Goal: Task Accomplishment & Management: Contribute content

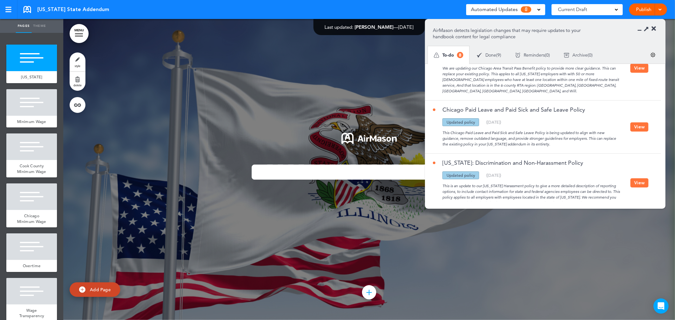
scroll to position [333, 0]
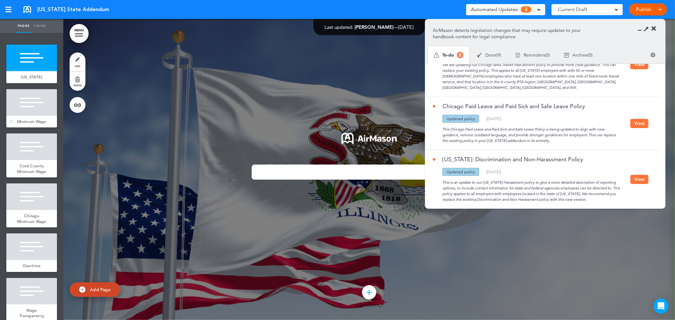
click at [36, 98] on div at bounding box center [31, 102] width 51 height 27
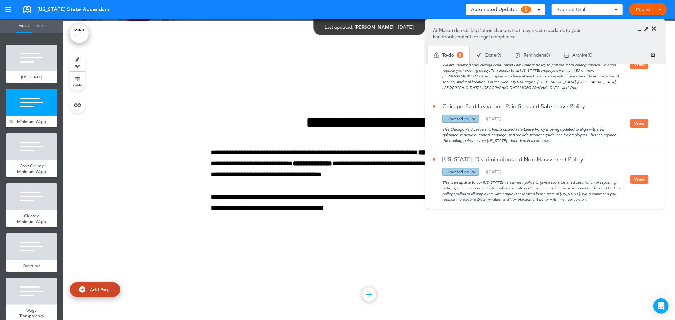
scroll to position [301, 0]
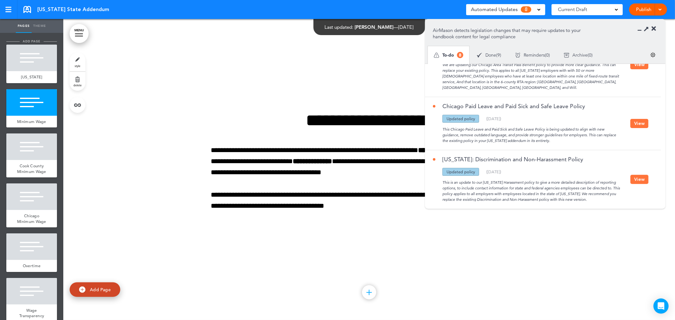
click at [43, 41] on li "add page" at bounding box center [31, 41] width 51 height 5
type input "********"
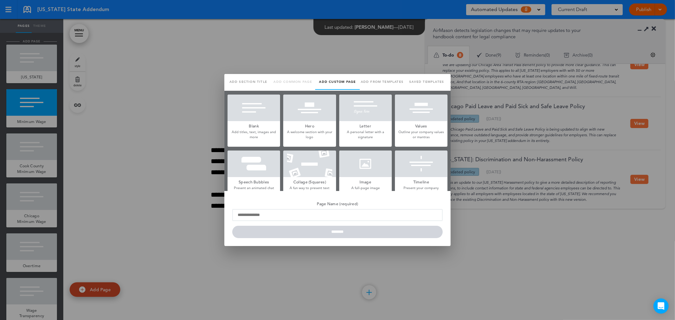
scroll to position [0, 0]
click at [152, 128] on div at bounding box center [337, 160] width 675 height 320
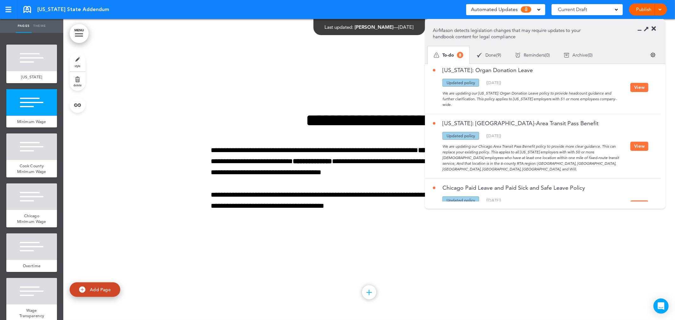
scroll to position [122, 0]
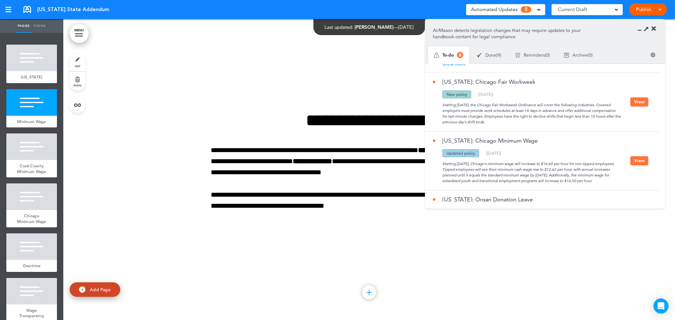
click at [54, 4] on div "Illinois State Addendum Saved! Automated Updates 8 Auto policy updates AirMason…" at bounding box center [337, 9] width 675 height 19
click at [42, 14] on div "Illinois State Addendum Saved! Automated Updates 8 Auto policy updates AirMason…" at bounding box center [337, 9] width 675 height 19
click at [30, 9] on link at bounding box center [27, 9] width 8 height 7
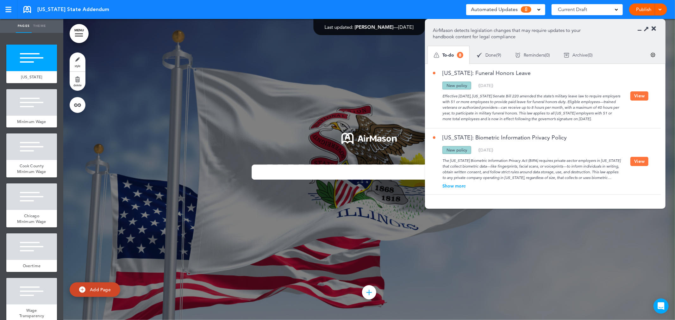
click at [643, 96] on button "View" at bounding box center [639, 95] width 18 height 9
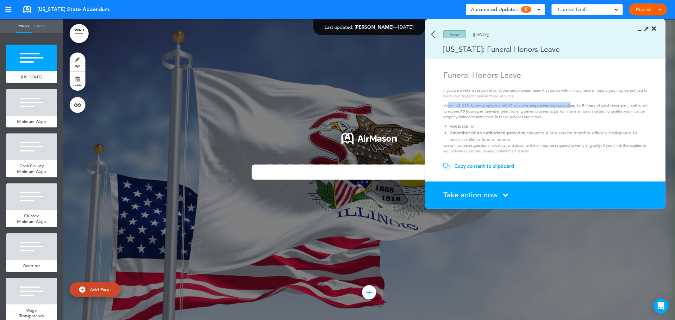
drag, startPoint x: 448, startPoint y: 105, endPoint x: 563, endPoint y: 107, distance: 115.4
click at [563, 107] on p "Under Illinois law, employers with 51 or more employees must provide up to 8 ho…" at bounding box center [546, 111] width 206 height 18
click at [591, 108] on p "Under Illinois law, employers with 51 or more employees must provide up to 8 ho…" at bounding box center [546, 111] width 206 height 18
drag, startPoint x: 456, startPoint y: 111, endPoint x: 511, endPoint y: 111, distance: 54.7
click at [511, 111] on p "Under Illinois law, employers with 51 or more employees must provide up to 8 ho…" at bounding box center [546, 111] width 206 height 18
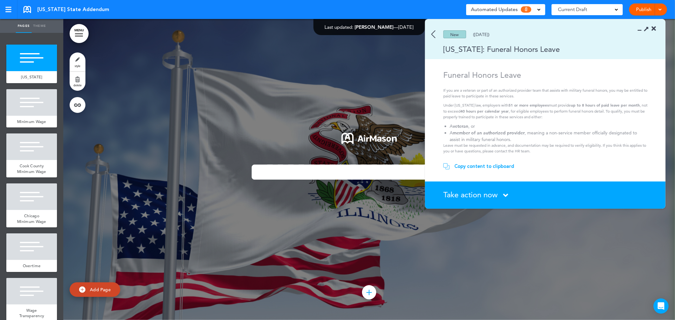
click at [557, 117] on p "Under Illinois law, employers with 51 or more employees must provide up to 8 ho…" at bounding box center [546, 111] width 206 height 18
click at [479, 165] on div "Copy content to clipboard" at bounding box center [484, 166] width 60 height 6
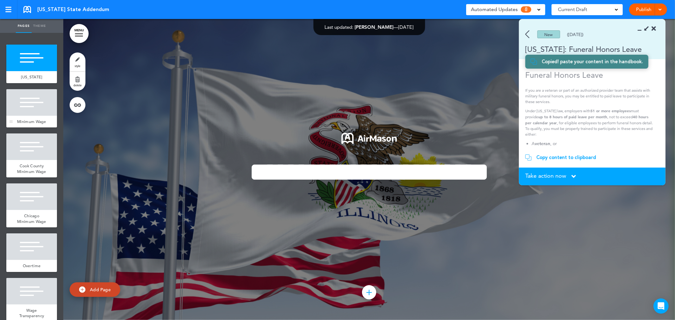
click at [42, 112] on div at bounding box center [31, 102] width 51 height 27
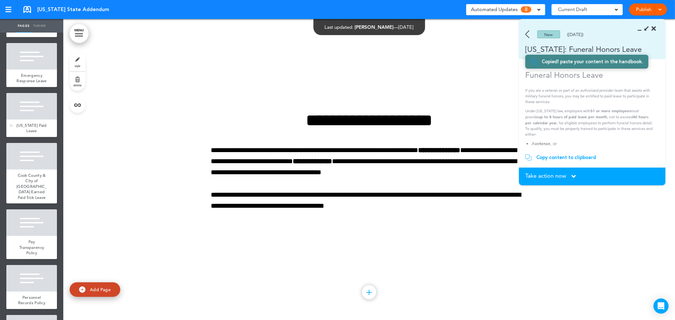
scroll to position [1276, 0]
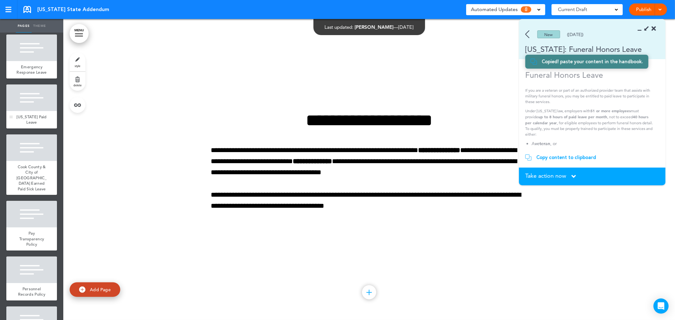
click at [43, 111] on div at bounding box center [31, 97] width 51 height 27
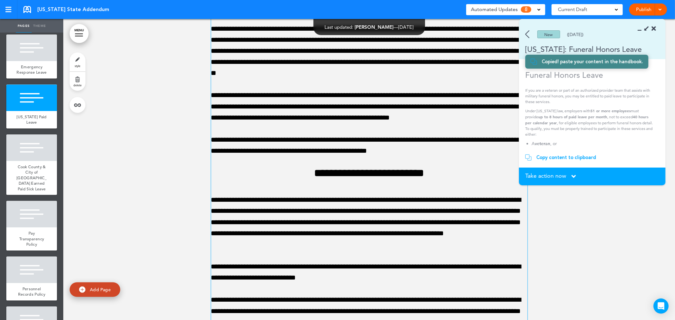
scroll to position [10127, 0]
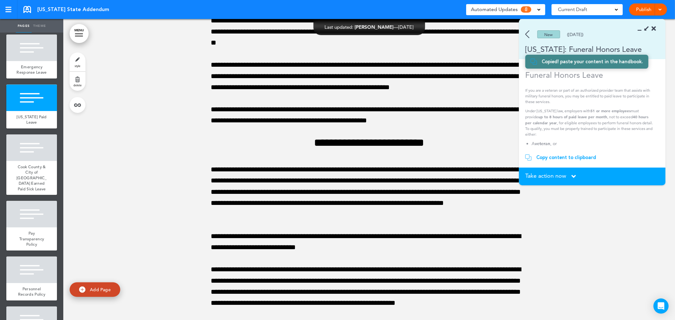
click at [562, 175] on span "Take action now" at bounding box center [545, 176] width 41 height 6
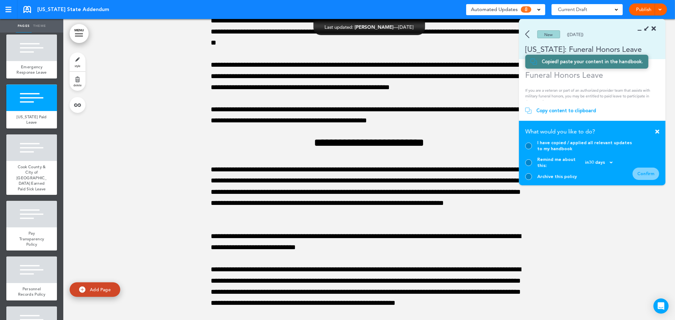
click at [584, 113] on div "Copy content to clipboard" at bounding box center [566, 111] width 60 height 6
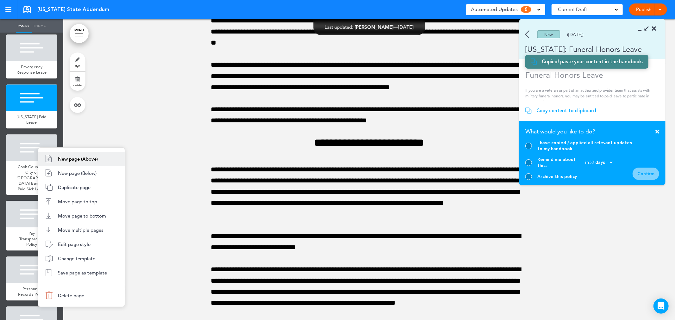
click at [67, 159] on span "New page (Above)" at bounding box center [78, 159] width 40 height 6
type input "********"
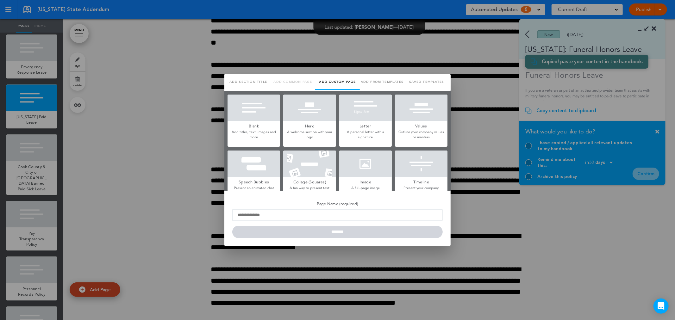
click at [67, 159] on div at bounding box center [337, 160] width 675 height 320
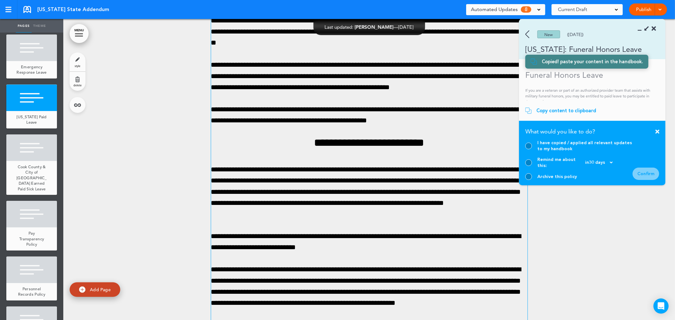
scroll to position [0, 0]
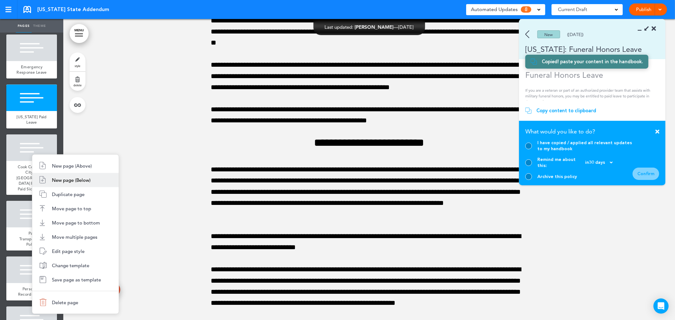
click at [46, 176] on li "New page (Below)" at bounding box center [75, 180] width 86 height 14
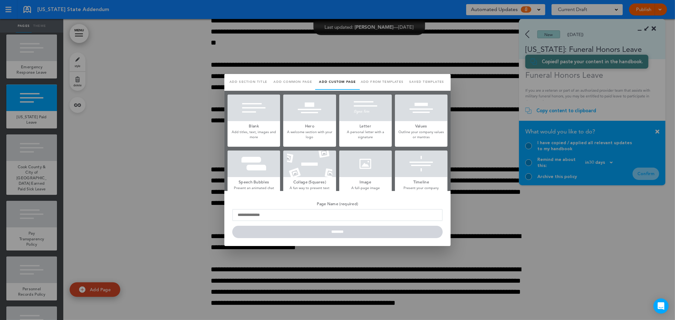
click at [255, 125] on h5 "Blank" at bounding box center [253, 125] width 53 height 9
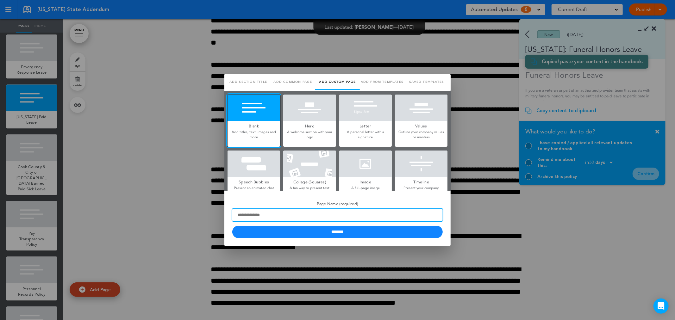
click at [274, 209] on input "Page Name (required)" at bounding box center [337, 215] width 210 height 12
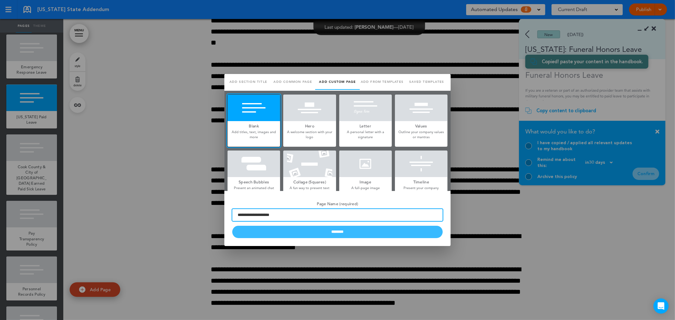
type input "**********"
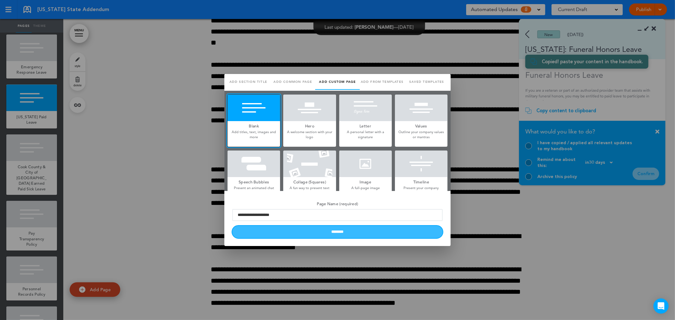
click at [284, 236] on input "********" at bounding box center [337, 232] width 210 height 12
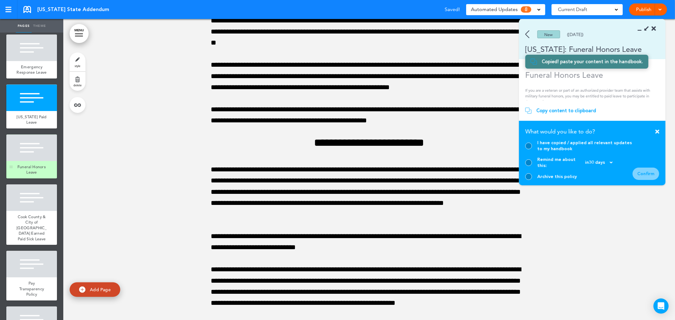
click at [27, 161] on div at bounding box center [31, 147] width 51 height 27
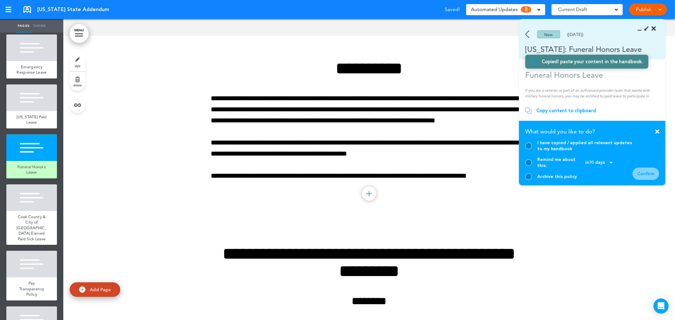
scroll to position [10714, 0]
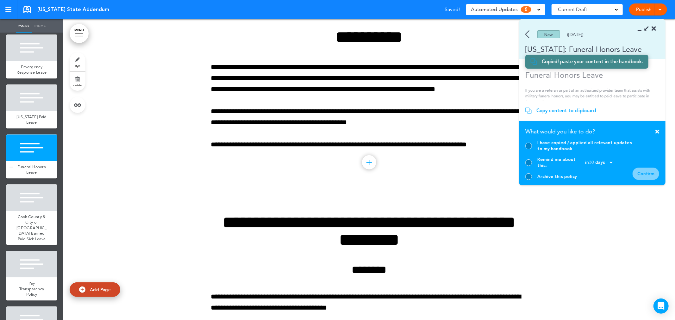
click at [32, 161] on div at bounding box center [31, 147] width 51 height 27
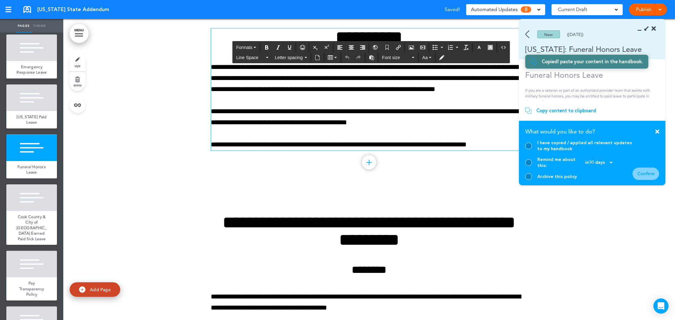
click at [290, 145] on div "**********" at bounding box center [369, 89] width 316 height 122
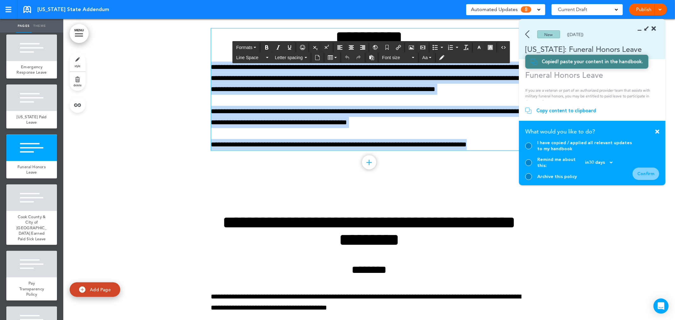
drag, startPoint x: 492, startPoint y: 160, endPoint x: 210, endPoint y: 77, distance: 294.7
click at [211, 77] on div "**********" at bounding box center [369, 89] width 316 height 122
paste div
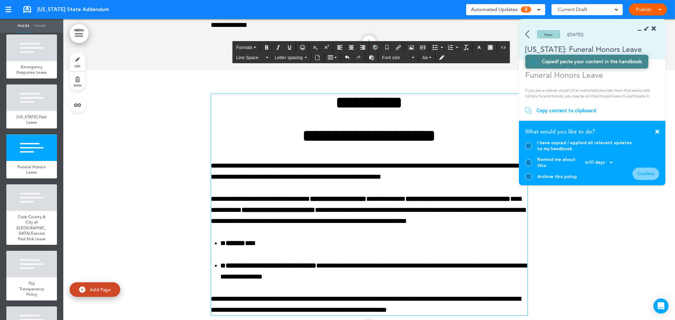
scroll to position [10573, 0]
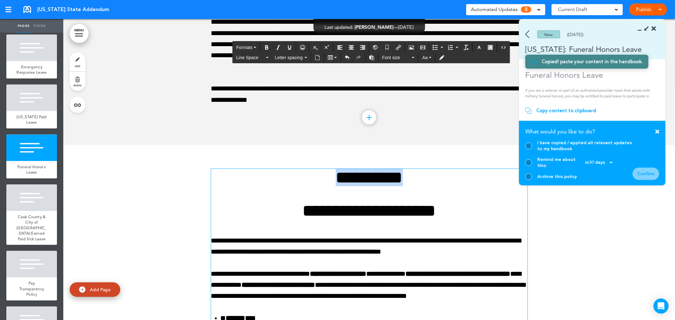
drag, startPoint x: 430, startPoint y: 188, endPoint x: 220, endPoint y: 190, distance: 210.0
click at [220, 186] on h1 "**********" at bounding box center [369, 177] width 316 height 17
click at [276, 219] on h1 "**********" at bounding box center [369, 210] width 316 height 17
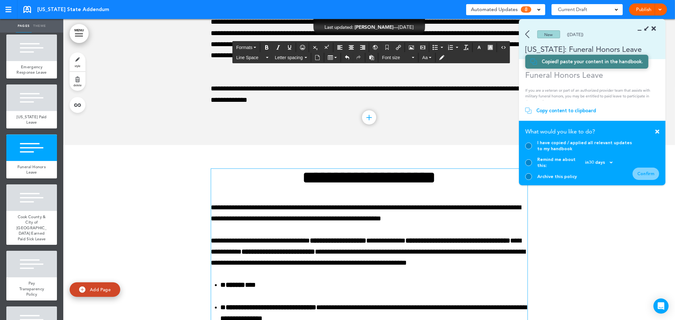
scroll to position [10540, 0]
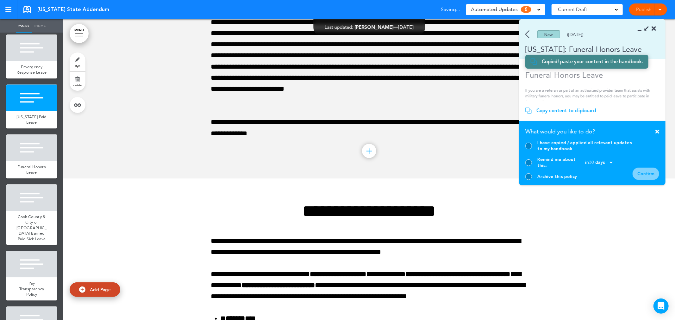
click at [531, 149] on div at bounding box center [528, 146] width 7 height 7
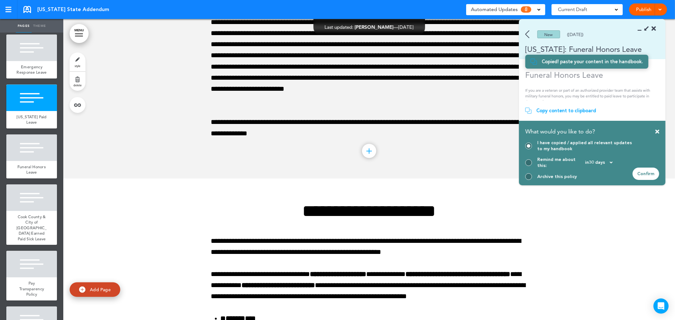
click at [645, 169] on div "Confirm" at bounding box center [645, 174] width 27 height 12
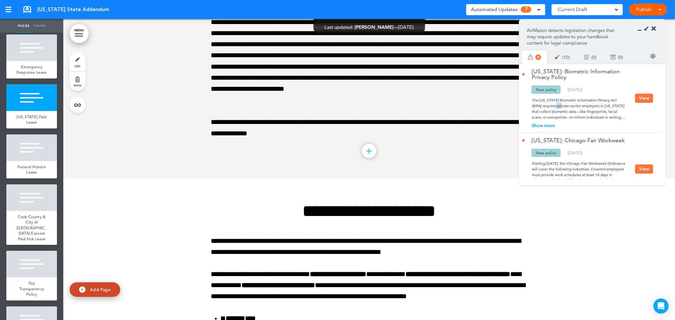
drag, startPoint x: 533, startPoint y: 104, endPoint x: 615, endPoint y: 103, distance: 82.6
click at [615, 103] on div "The Illinois Biometric Information Privacy Act (BIPA) requires private-sector e…" at bounding box center [578, 107] width 113 height 27
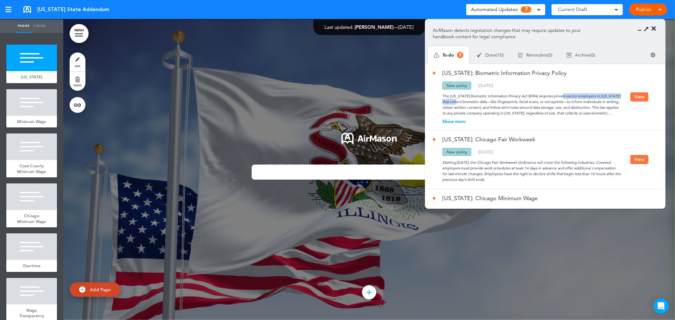
drag, startPoint x: 538, startPoint y: 96, endPoint x: 604, endPoint y: 96, distance: 66.1
click at [604, 96] on div "The [US_STATE] Biometric Information Privacy Act (BIPA) requires private-sector…" at bounding box center [531, 103] width 197 height 27
click at [610, 98] on div "The [US_STATE] Biometric Information Privacy Act (BIPA) requires private-sector…" at bounding box center [531, 103] width 197 height 27
drag, startPoint x: 465, startPoint y: 102, endPoint x: 609, endPoint y: 102, distance: 144.5
click at [609, 102] on div "The [US_STATE] Biometric Information Privacy Act (BIPA) requires private-sector…" at bounding box center [531, 103] width 197 height 27
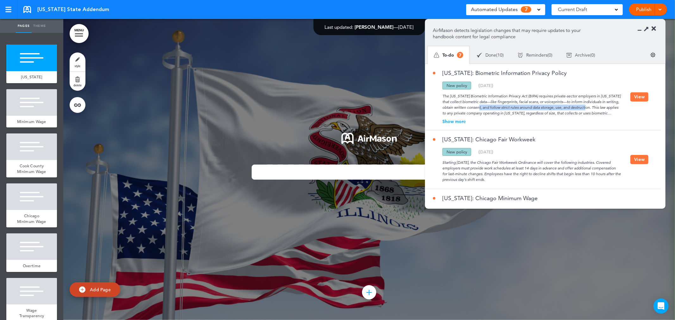
drag, startPoint x: 462, startPoint y: 105, endPoint x: 572, endPoint y: 107, distance: 110.4
click at [572, 107] on div "The [US_STATE] Biometric Information Privacy Act (BIPA) requires private-sector…" at bounding box center [531, 103] width 197 height 27
click at [225, 87] on div at bounding box center [368, 169] width 611 height 301
drag, startPoint x: 611, startPoint y: 103, endPoint x: 483, endPoint y: 102, distance: 127.8
click at [483, 102] on div "The [US_STATE] Biometric Information Privacy Act (BIPA) requires private-sector…" at bounding box center [531, 103] width 197 height 27
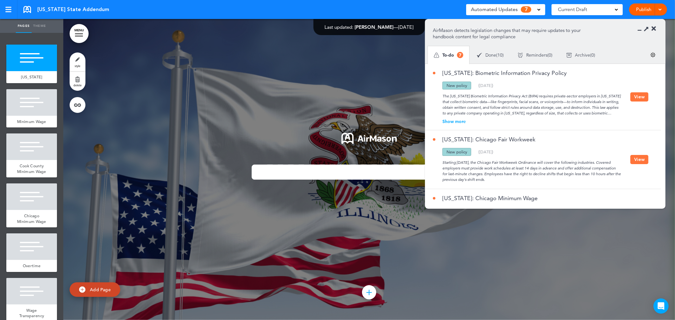
click at [53, 6] on span "[US_STATE] State Addendum" at bounding box center [73, 9] width 72 height 7
click at [24, 10] on link at bounding box center [27, 9] width 8 height 7
drag, startPoint x: 484, startPoint y: 100, endPoint x: 551, endPoint y: 101, distance: 66.7
click at [551, 101] on div "The [US_STATE] Biometric Information Privacy Act (BIPA) requires private-sector…" at bounding box center [531, 103] width 197 height 27
click at [551, 102] on div "The [US_STATE] Biometric Information Privacy Act (BIPA) requires private-sector…" at bounding box center [531, 103] width 197 height 27
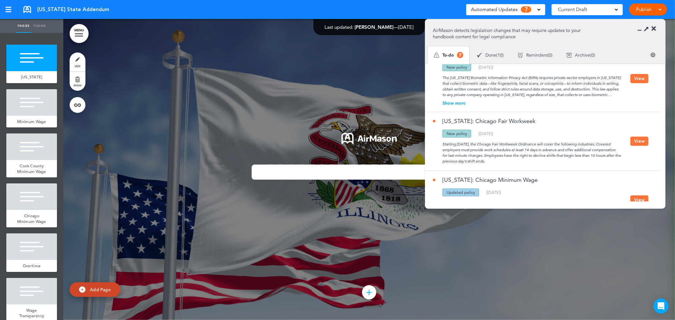
scroll to position [35, 0]
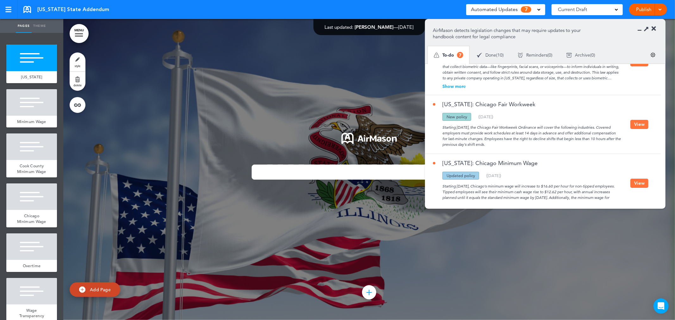
click at [643, 124] on button "View" at bounding box center [639, 124] width 18 height 9
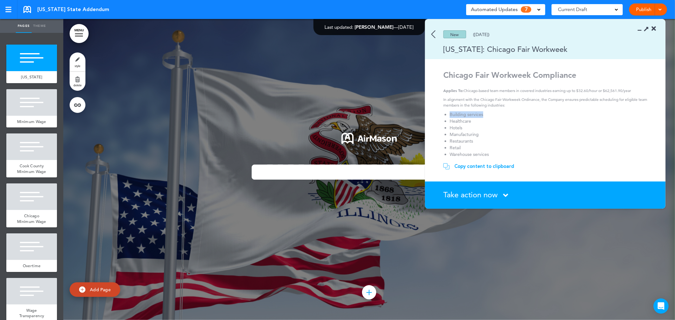
drag, startPoint x: 482, startPoint y: 113, endPoint x: 444, endPoint y: 112, distance: 38.3
click at [449, 112] on li "Building services" at bounding box center [545, 114] width 193 height 7
click at [480, 133] on li "Manufacturing" at bounding box center [545, 134] width 193 height 7
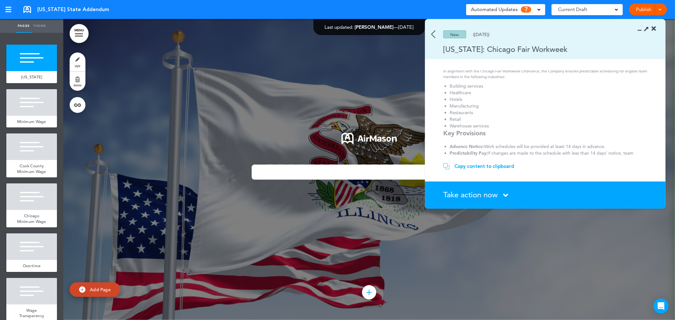
scroll to position [0, 0]
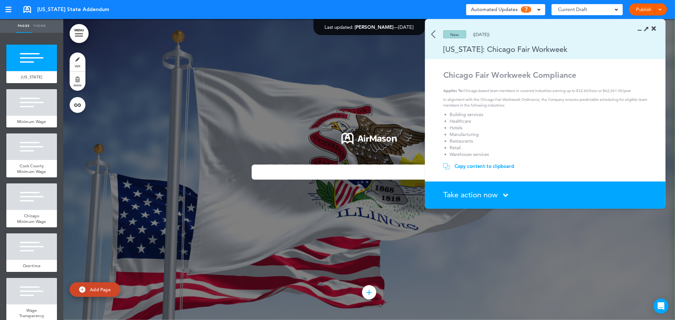
click at [189, 74] on div at bounding box center [368, 169] width 611 height 301
click at [432, 35] on img at bounding box center [433, 34] width 4 height 8
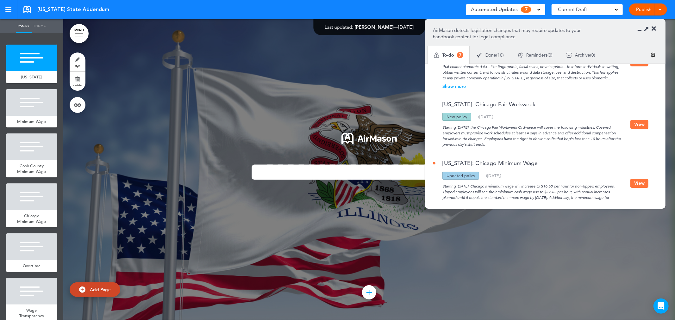
click at [282, 64] on div at bounding box center [368, 169] width 611 height 301
click at [28, 9] on link at bounding box center [27, 9] width 8 height 7
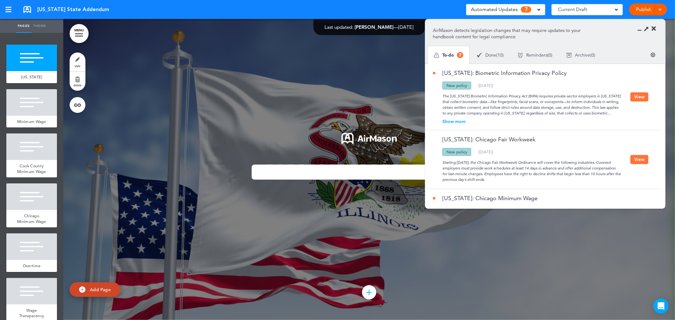
click at [638, 97] on button "View" at bounding box center [639, 96] width 18 height 9
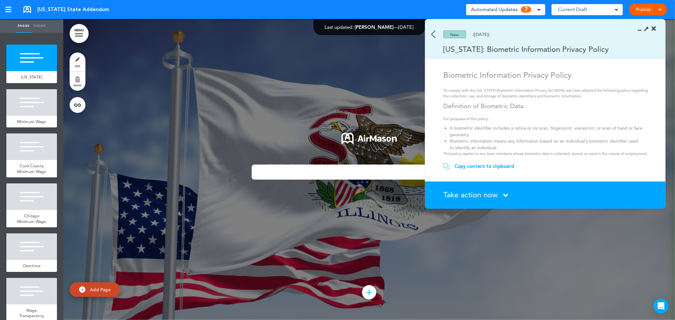
click at [486, 171] on section "Copy content to clipboard Copied! paste your content in the handbook." at bounding box center [545, 168] width 240 height 25
click at [483, 165] on div "Copy content to clipboard" at bounding box center [484, 166] width 60 height 6
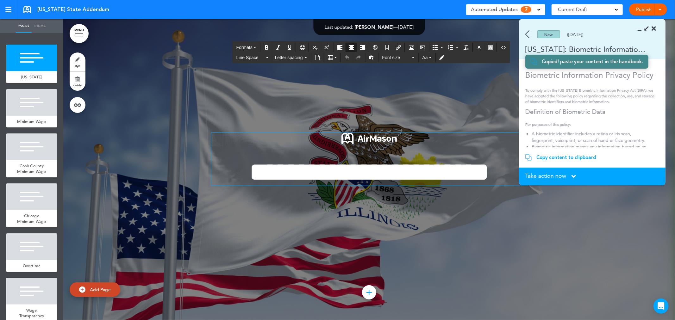
click at [430, 139] on p at bounding box center [369, 140] width 316 height 15
click at [455, 97] on div at bounding box center [368, 169] width 611 height 301
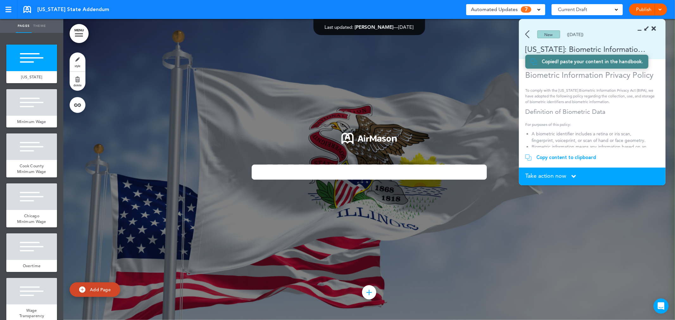
click at [327, 103] on div at bounding box center [368, 169] width 611 height 301
click at [23, 116] on div "Minimum Wage" at bounding box center [31, 122] width 51 height 12
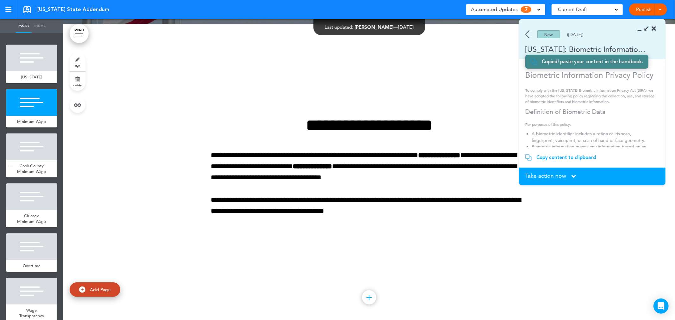
scroll to position [301, 0]
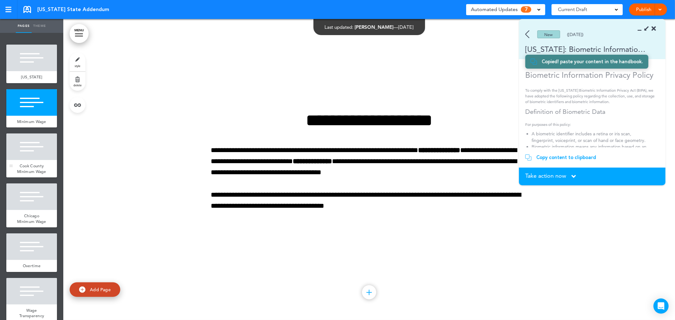
click at [28, 158] on div at bounding box center [31, 146] width 51 height 27
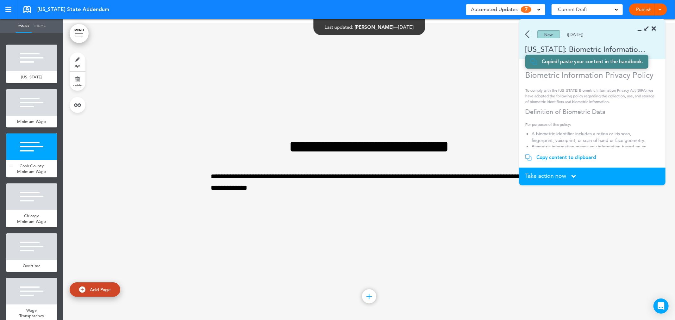
scroll to position [602, 0]
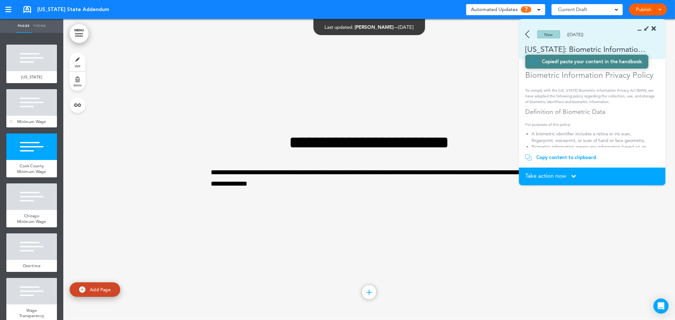
click at [22, 105] on div at bounding box center [31, 102] width 51 height 27
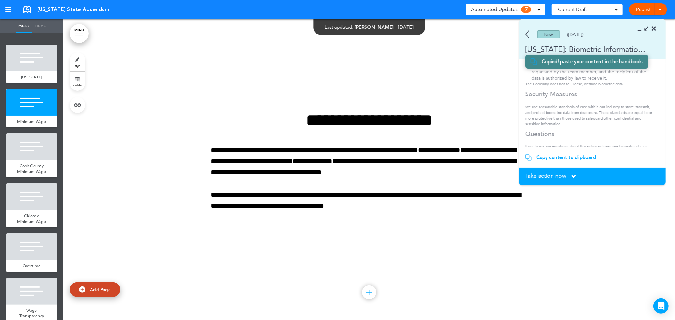
scroll to position [309, 0]
click at [528, 30] on img at bounding box center [527, 34] width 4 height 8
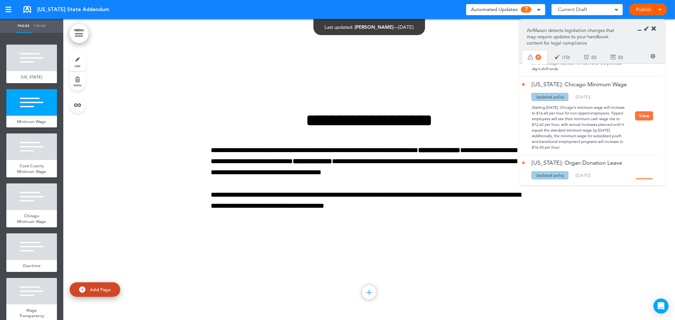
scroll to position [140, 0]
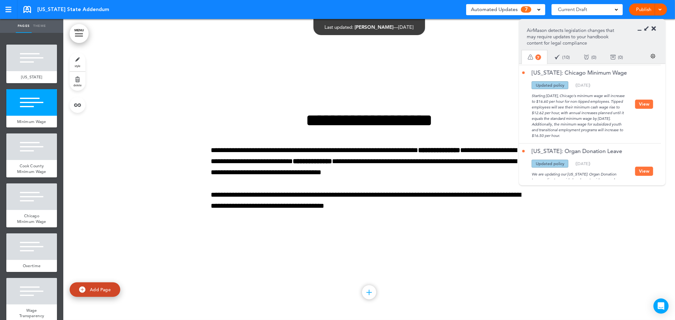
click at [639, 106] on button "View" at bounding box center [644, 104] width 18 height 9
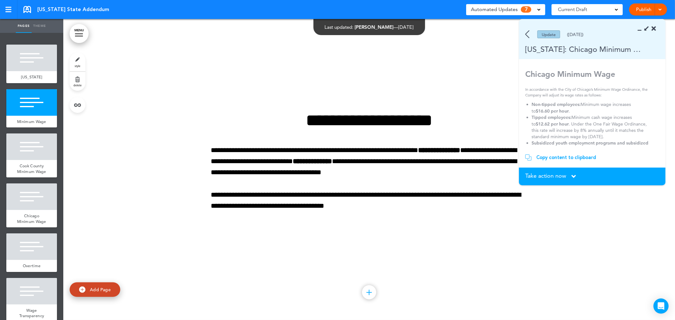
scroll to position [0, 0]
click at [24, 9] on link at bounding box center [27, 9] width 8 height 7
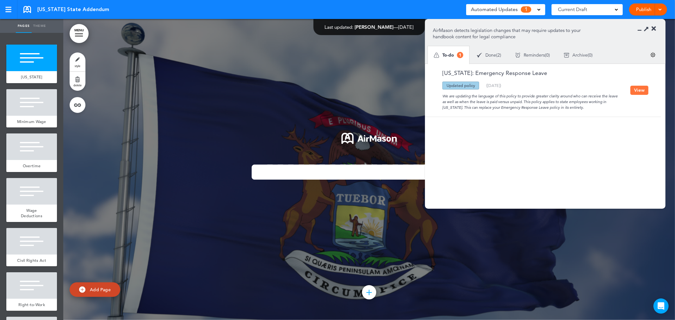
click at [640, 89] on button "View" at bounding box center [639, 90] width 18 height 9
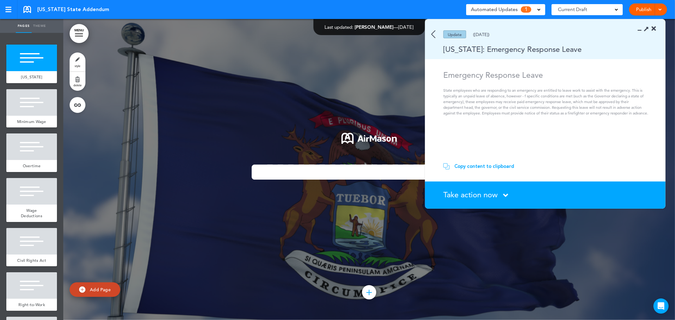
click at [482, 165] on div "Copy content to clipboard" at bounding box center [484, 166] width 60 height 6
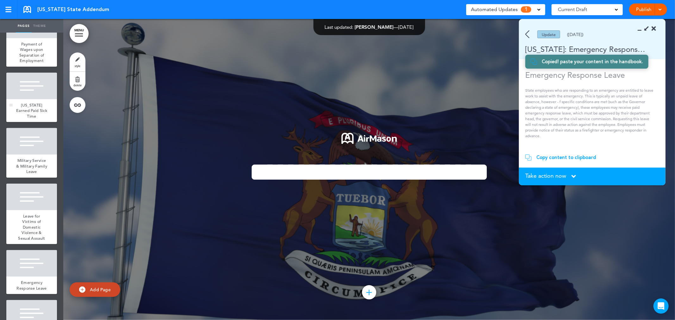
scroll to position [419, 0]
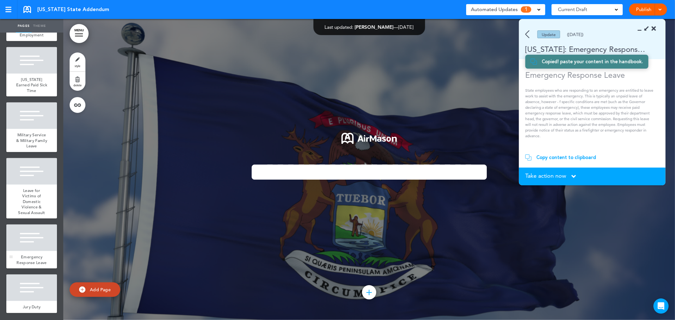
click at [50, 232] on div at bounding box center [31, 238] width 51 height 27
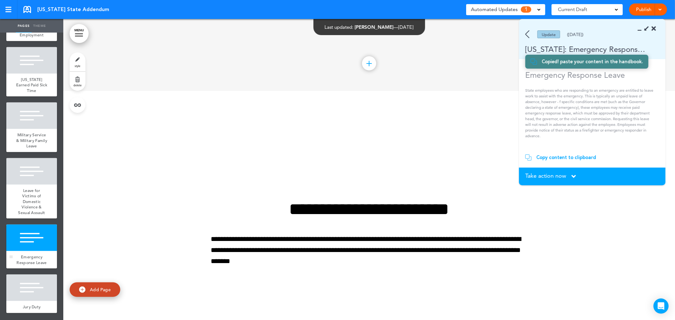
scroll to position [4399, 0]
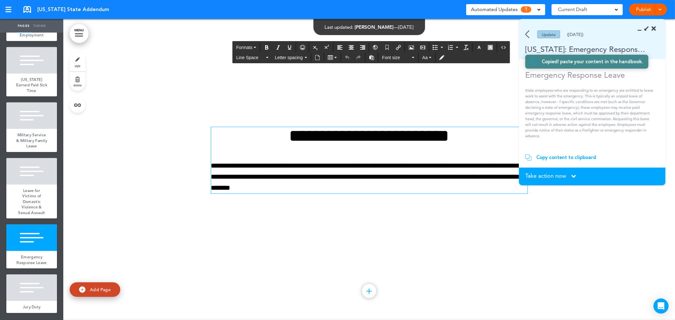
click at [327, 194] on p "**********" at bounding box center [369, 177] width 316 height 34
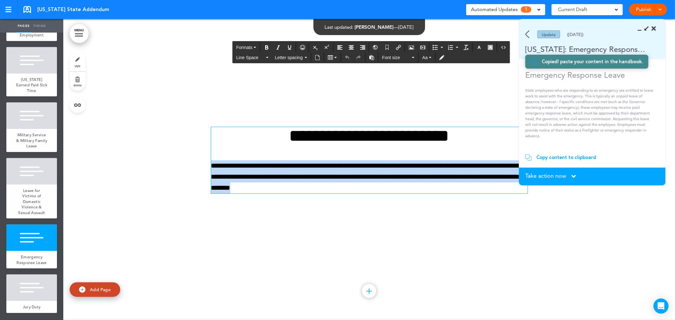
drag, startPoint x: 347, startPoint y: 191, endPoint x: 181, endPoint y: 163, distance: 168.6
click at [181, 163] on div "**********" at bounding box center [368, 168] width 611 height 301
paste div
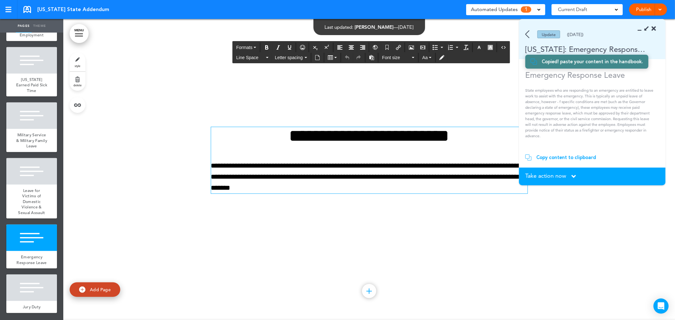
scroll to position [4410, 0]
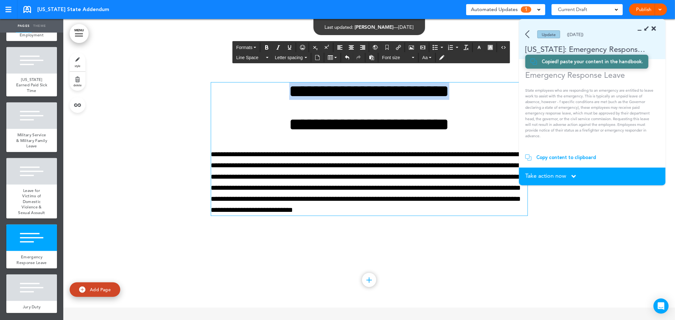
drag, startPoint x: 345, startPoint y: 100, endPoint x: 235, endPoint y: 98, distance: 110.4
click at [235, 98] on h1 "**********" at bounding box center [369, 91] width 316 height 17
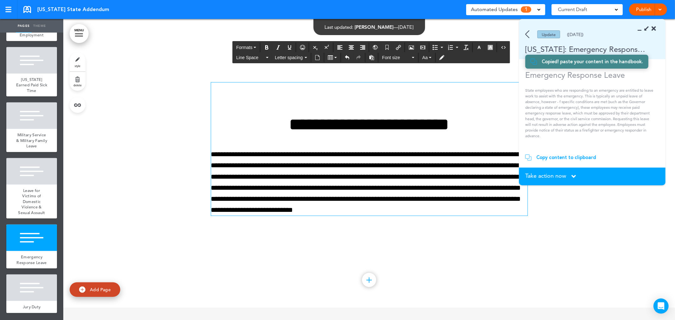
click at [255, 127] on h1 "**********" at bounding box center [369, 124] width 316 height 17
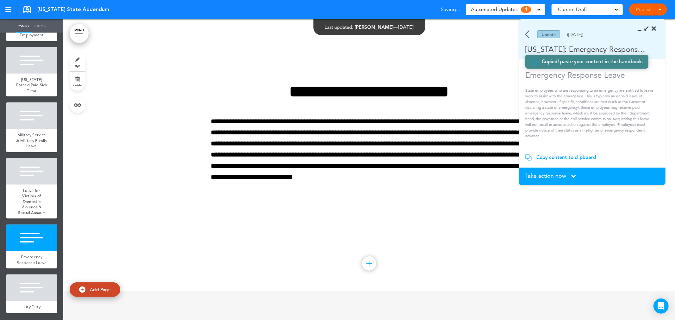
click at [548, 176] on span "Take action now" at bounding box center [545, 176] width 41 height 6
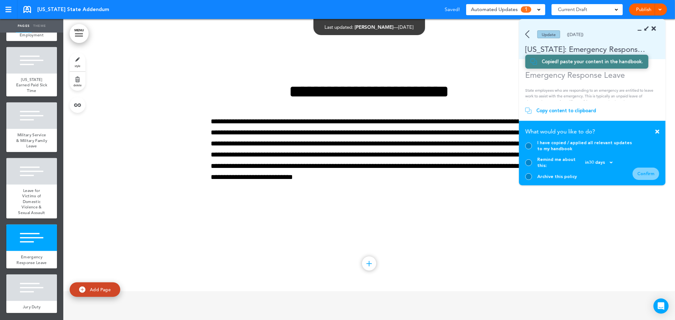
click at [533, 152] on div "I have copied / applied all relevant updates to my handbook" at bounding box center [578, 146] width 107 height 12
click at [529, 149] on div at bounding box center [528, 146] width 7 height 7
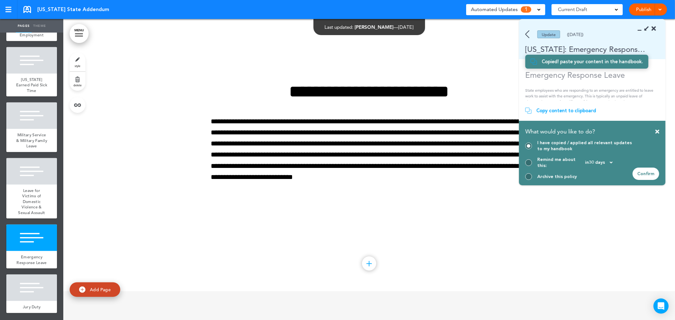
click at [650, 173] on div "Confirm" at bounding box center [645, 174] width 27 height 12
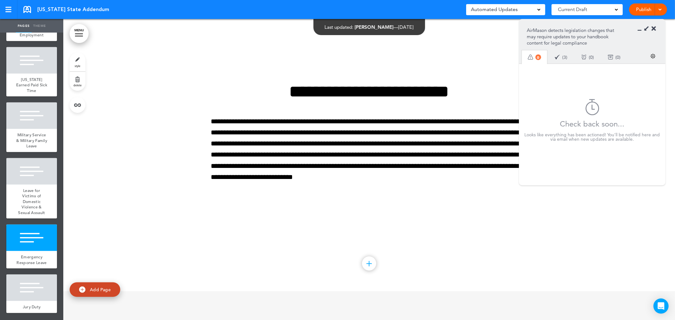
click at [510, 210] on div "**********" at bounding box center [369, 140] width 316 height 163
click at [495, 46] on div at bounding box center [368, 140] width 611 height 301
click at [654, 27] on icon at bounding box center [653, 29] width 4 height 6
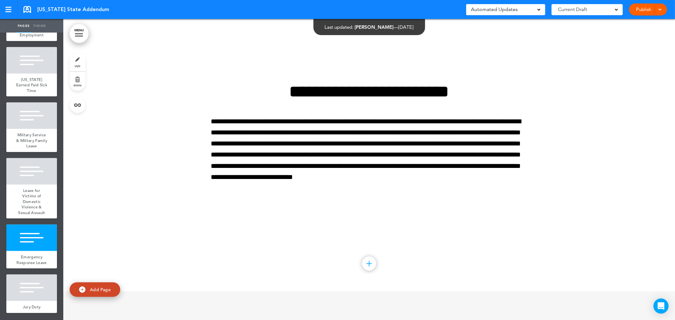
click at [639, 12] on link "Publish" at bounding box center [643, 9] width 20 height 12
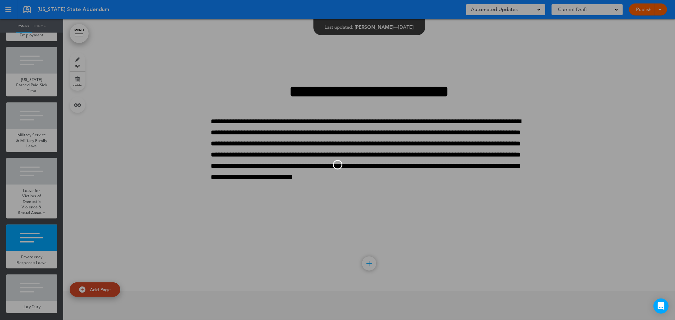
scroll to position [0, 0]
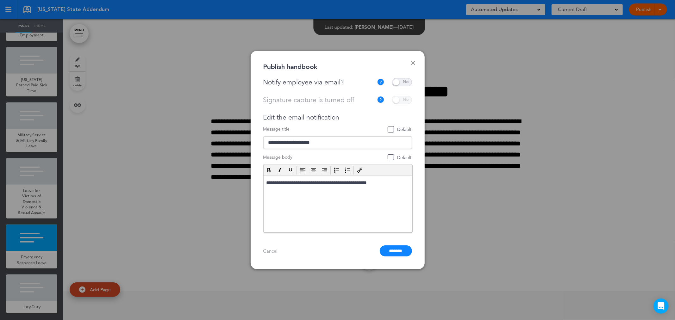
click at [399, 80] on span at bounding box center [402, 82] width 20 height 8
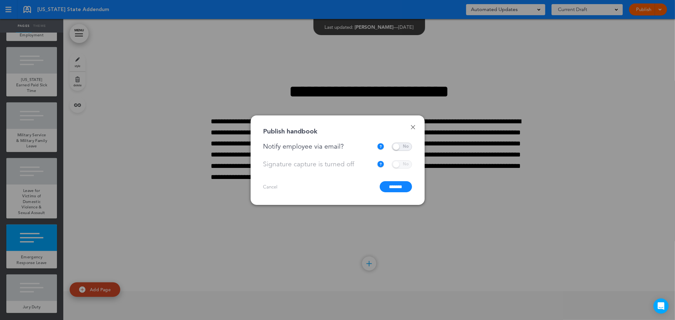
click at [391, 187] on input "*******" at bounding box center [396, 186] width 32 height 11
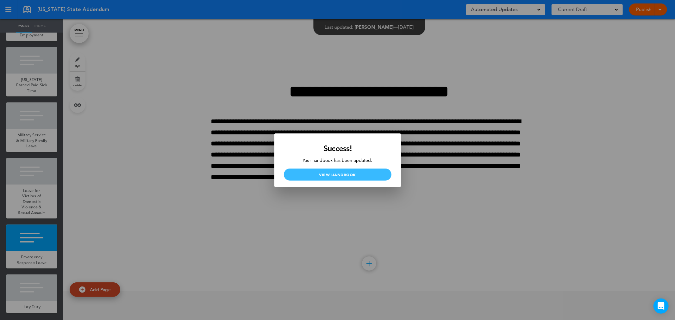
click at [339, 172] on link "View Handbook" at bounding box center [338, 175] width 108 height 12
click at [173, 40] on div at bounding box center [337, 160] width 675 height 320
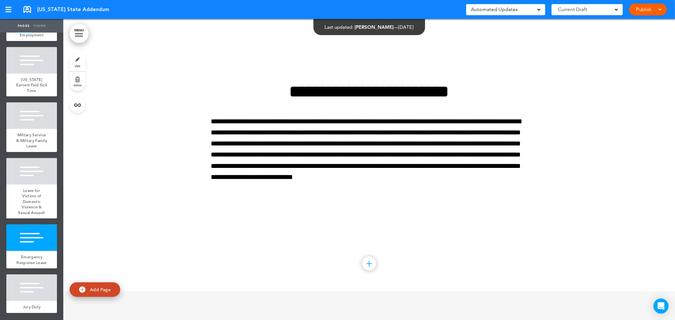
click at [24, 7] on link at bounding box center [27, 9] width 8 height 7
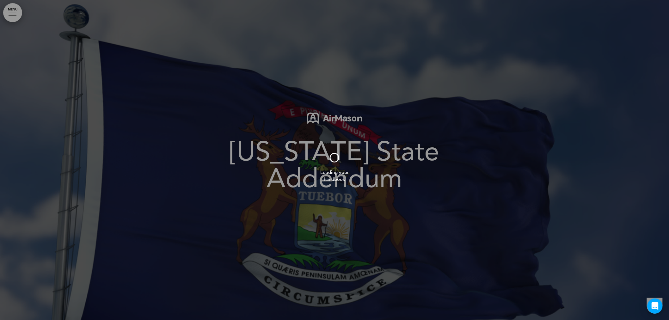
click at [13, 12] on div at bounding box center [334, 160] width 669 height 320
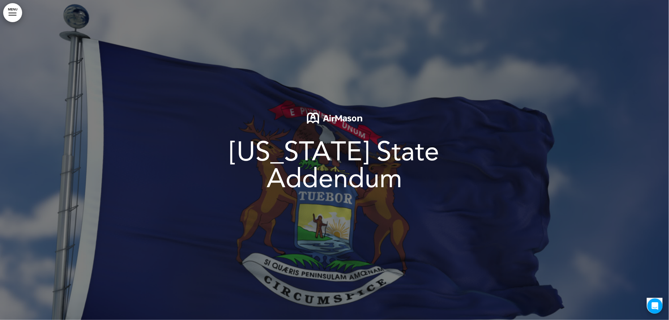
click at [13, 12] on link "MENU" at bounding box center [12, 12] width 19 height 19
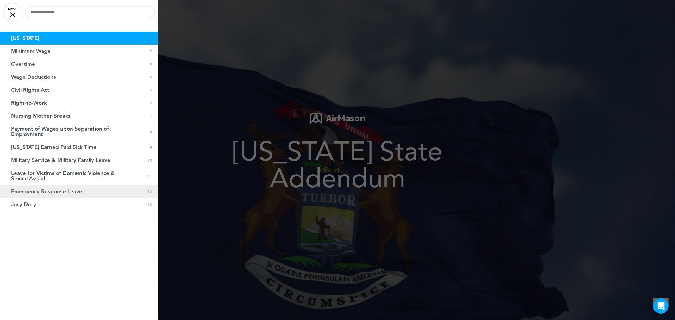
click at [80, 194] on link "Emergency Response Leave 0 12" at bounding box center [79, 191] width 158 height 13
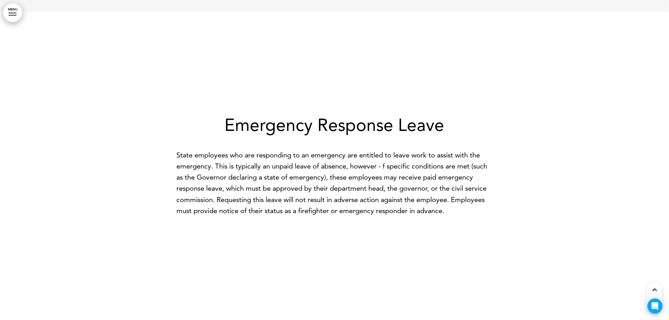
scroll to position [4536, 0]
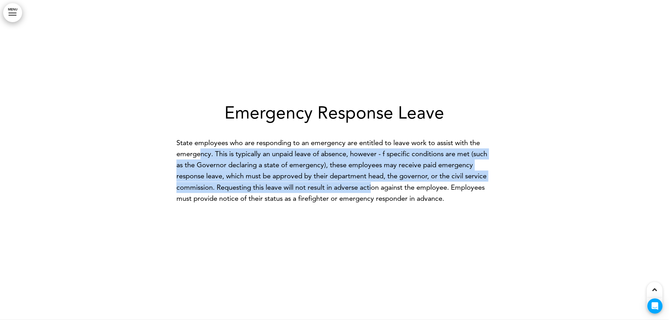
drag, startPoint x: 374, startPoint y: 185, endPoint x: 202, endPoint y: 158, distance: 174.1
click at [202, 158] on p "State employees who are responding to an emergency are entitled to leave work t…" at bounding box center [334, 170] width 316 height 67
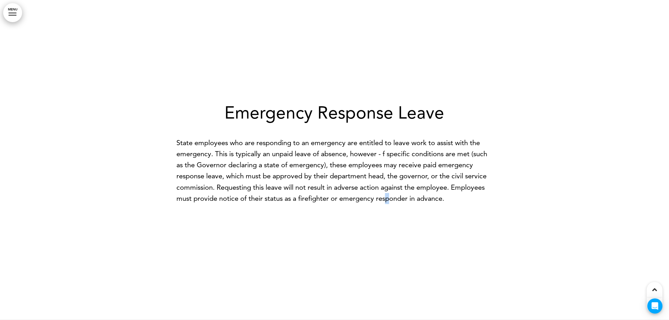
drag, startPoint x: 388, startPoint y: 196, endPoint x: 380, endPoint y: 195, distance: 8.6
click at [387, 196] on p "State employees who are responding to an emergency are entitled to leave work t…" at bounding box center [334, 170] width 316 height 67
click at [12, 14] on link "MENU" at bounding box center [12, 12] width 19 height 19
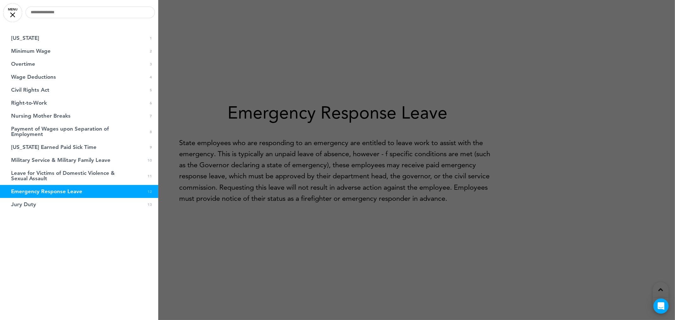
click at [331, 119] on div at bounding box center [337, 160] width 675 height 320
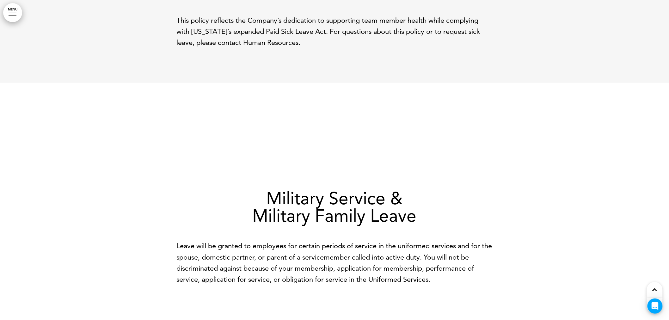
scroll to position [3798, 0]
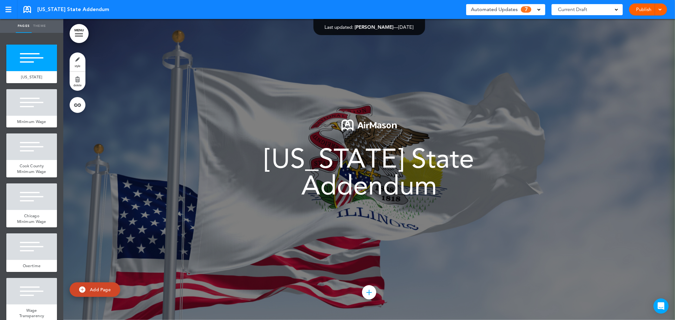
click at [524, 14] on div "Automated Updates 7" at bounding box center [505, 9] width 79 height 11
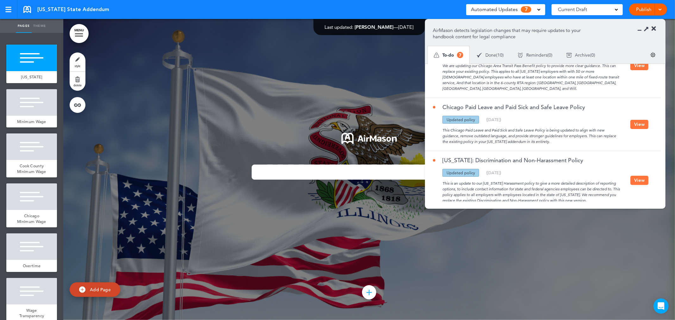
scroll to position [268, 0]
